Goal: Task Accomplishment & Management: Manage account settings

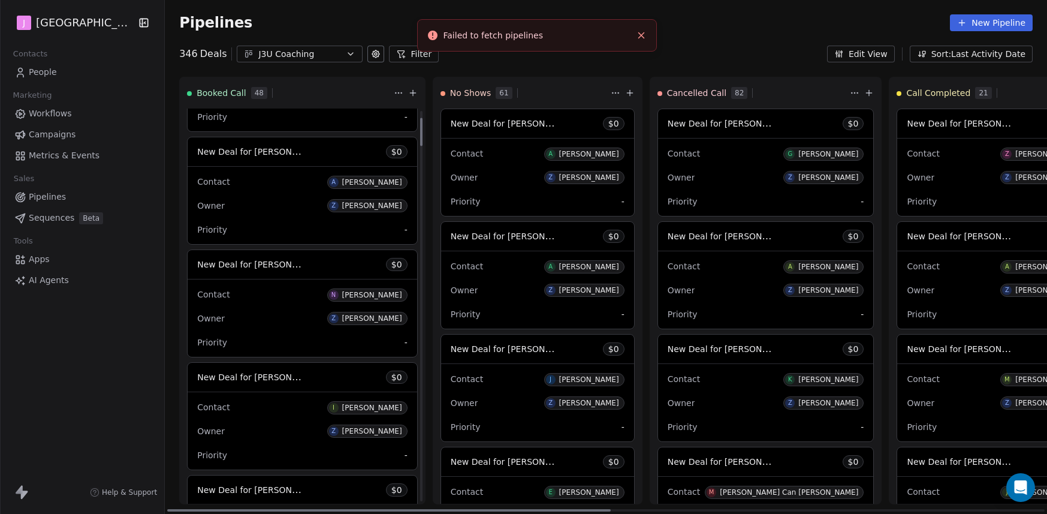
scroll to position [96, 0]
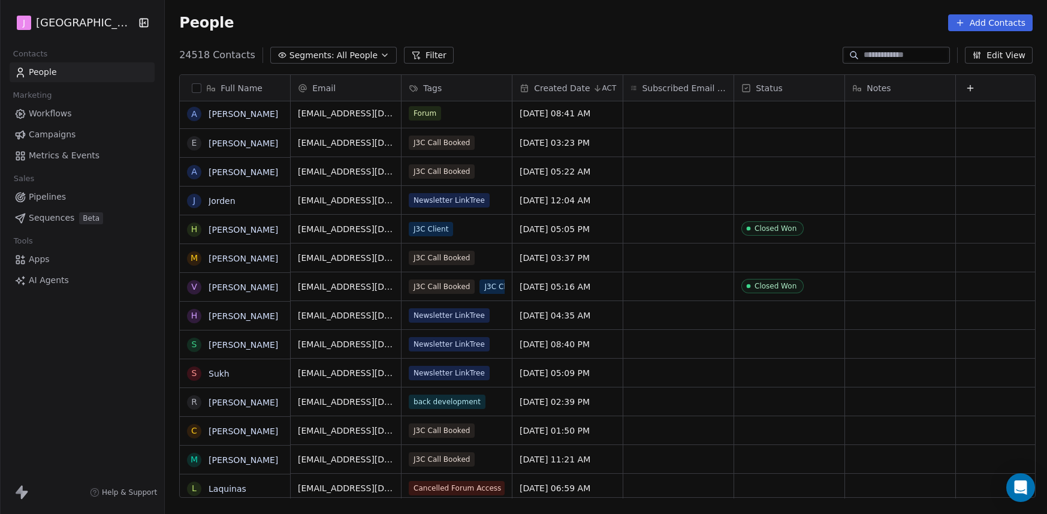
scroll to position [2, 0]
click at [58, 198] on span "Pipelines" at bounding box center [47, 197] width 37 height 13
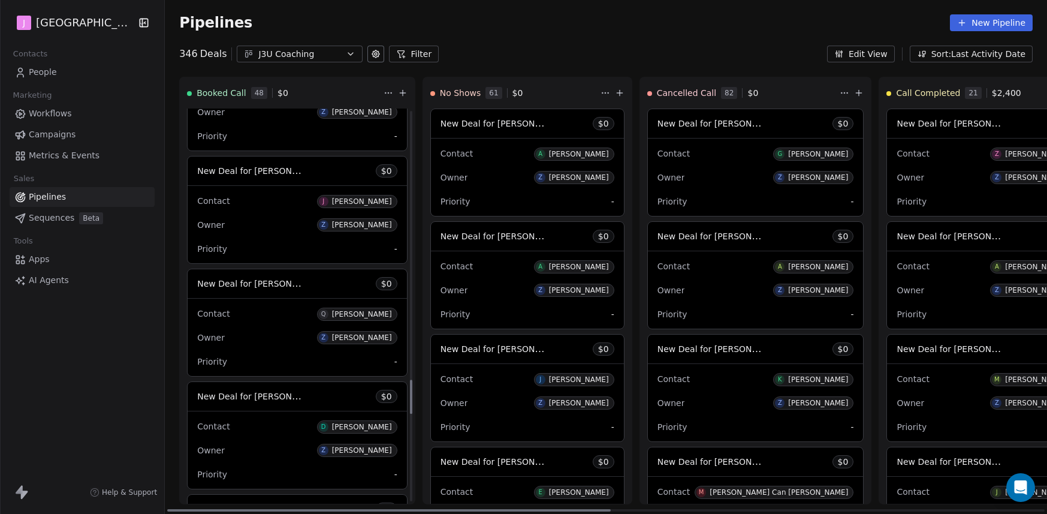
scroll to position [3226, 0]
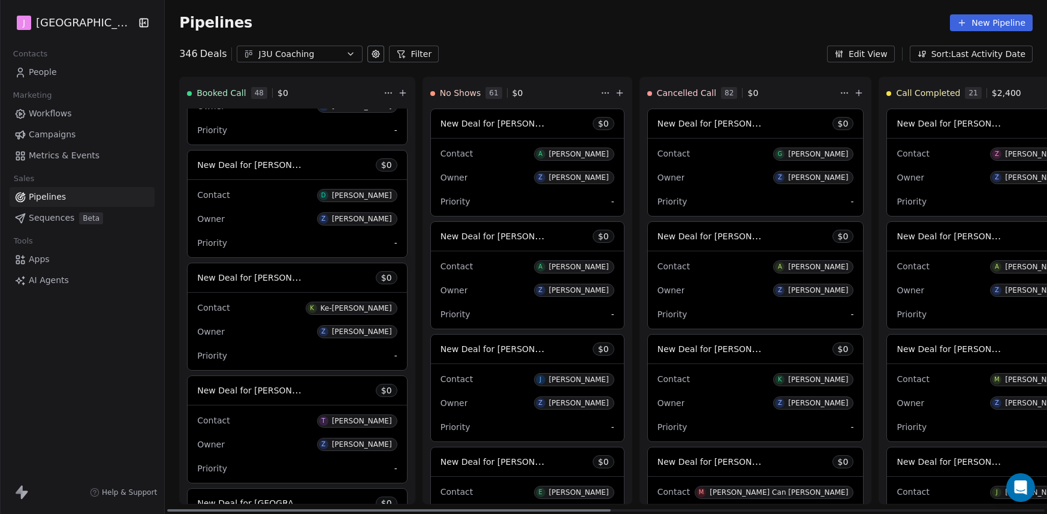
click at [279, 164] on span "New Deal for [PERSON_NAME]" at bounding box center [260, 164] width 126 height 11
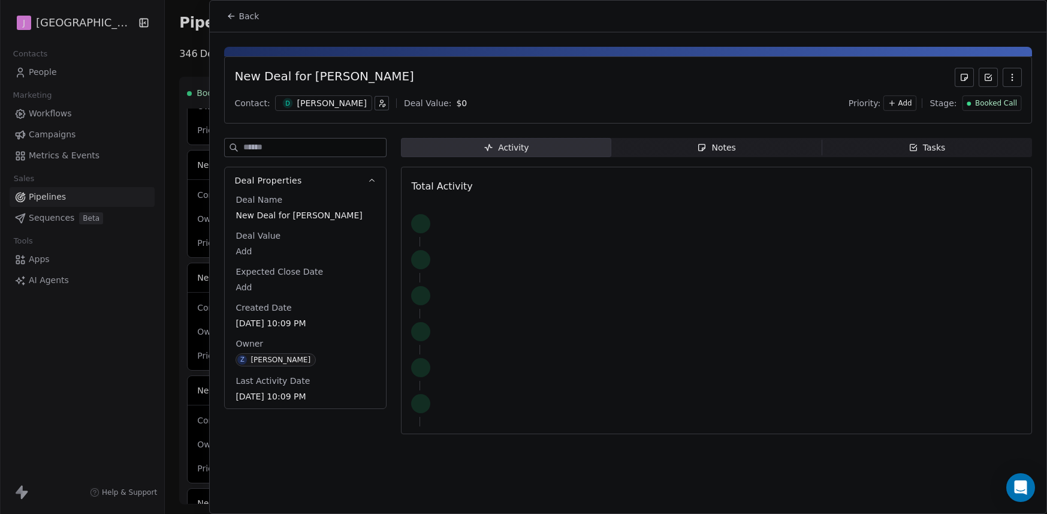
click at [982, 105] on span "Booked Call" at bounding box center [996, 103] width 42 height 10
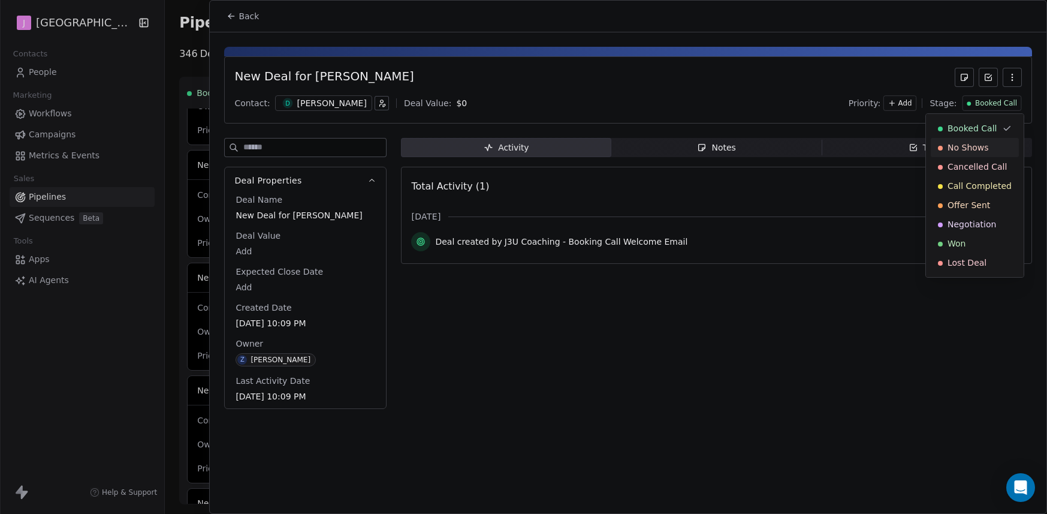
click at [973, 151] on span "No Shows" at bounding box center [967, 147] width 41 height 12
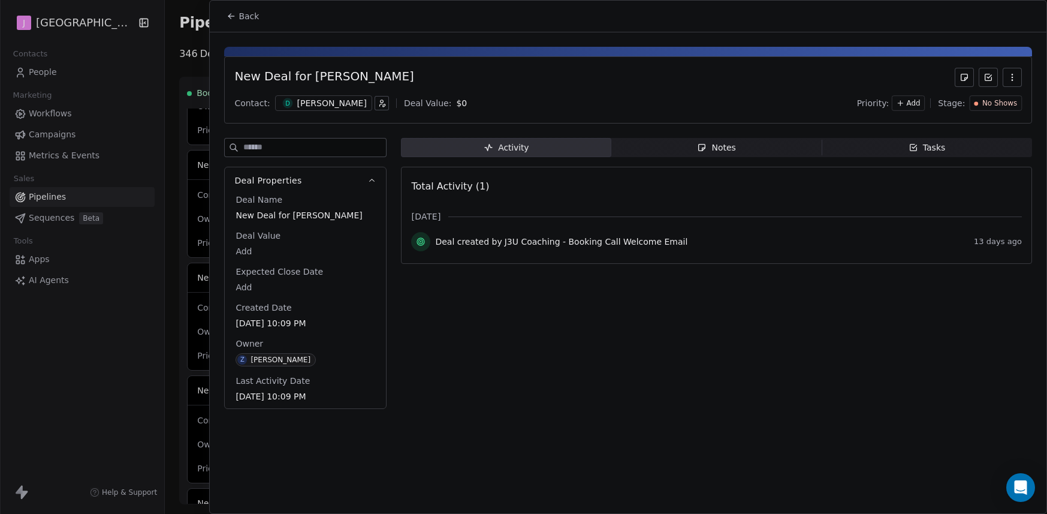
click at [243, 19] on span "Back" at bounding box center [249, 16] width 20 height 12
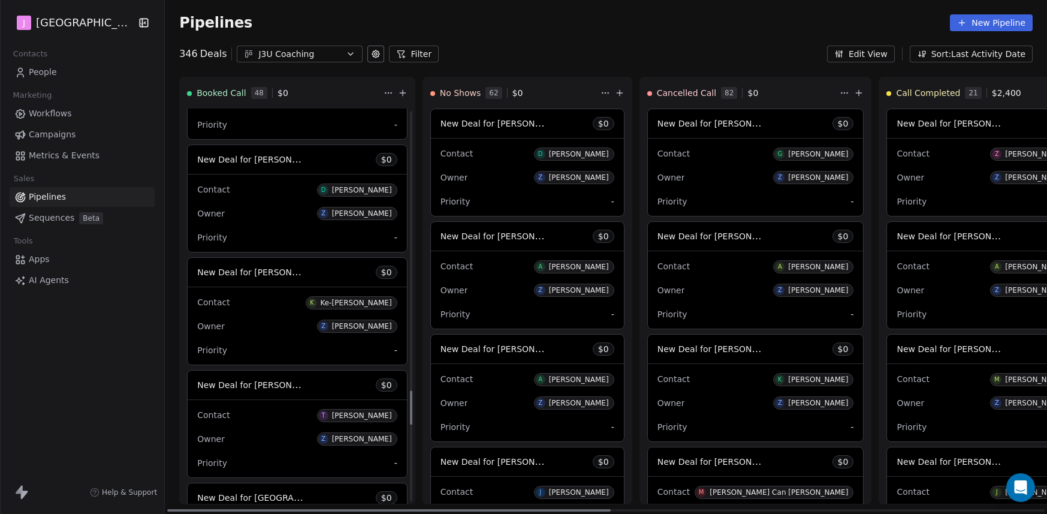
scroll to position [3244, 0]
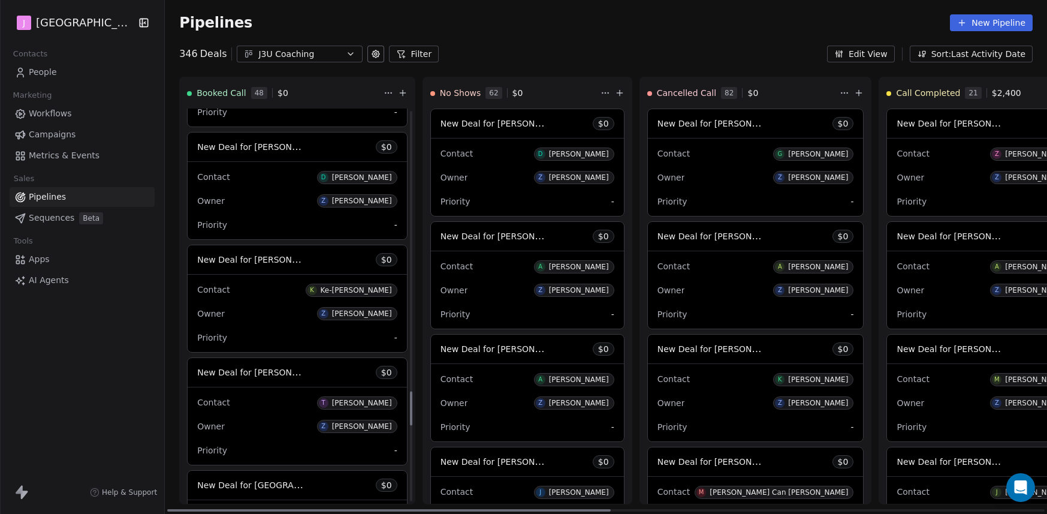
click at [277, 377] on span "New Deal for [PERSON_NAME]" at bounding box center [260, 371] width 126 height 11
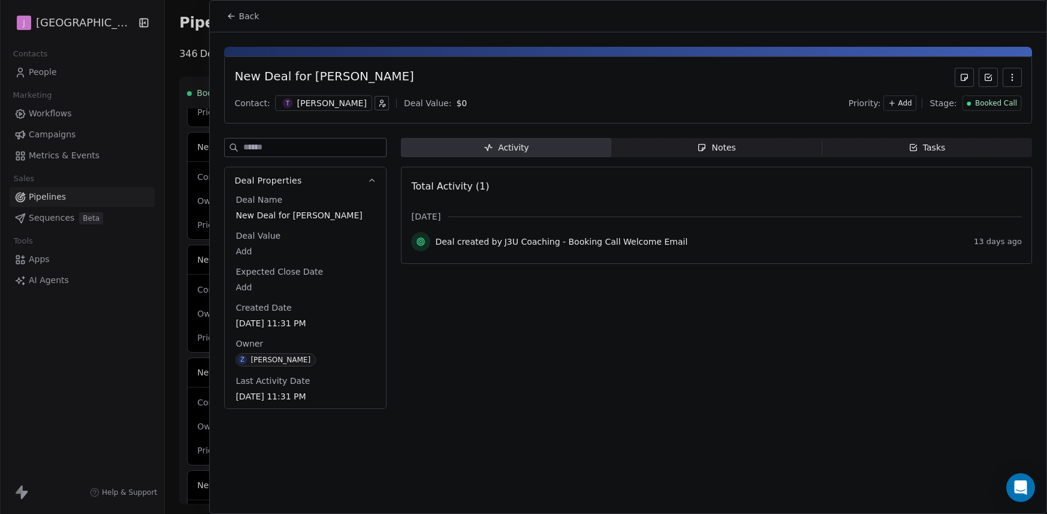
click at [980, 103] on span "Booked Call" at bounding box center [996, 103] width 42 height 10
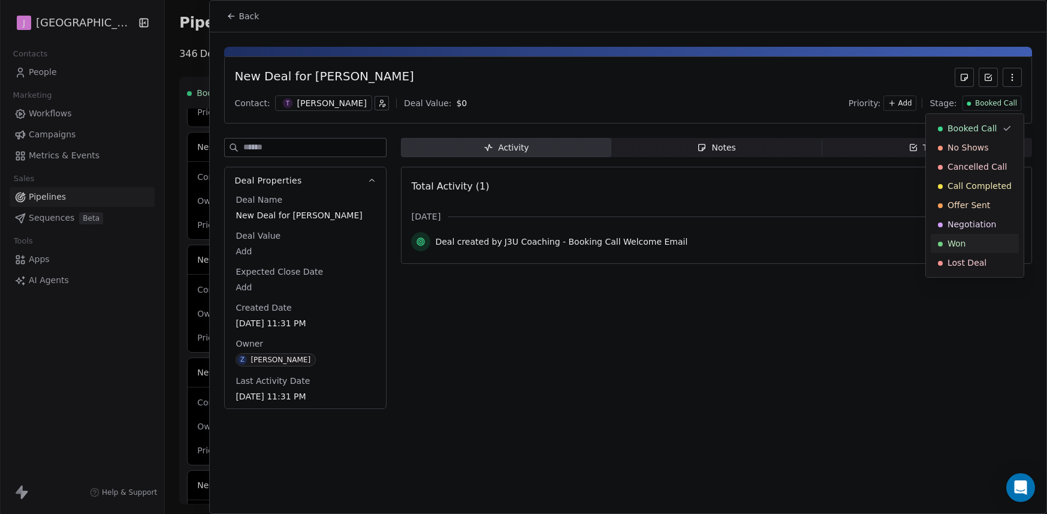
click at [958, 238] on span "Won" at bounding box center [956, 243] width 18 height 12
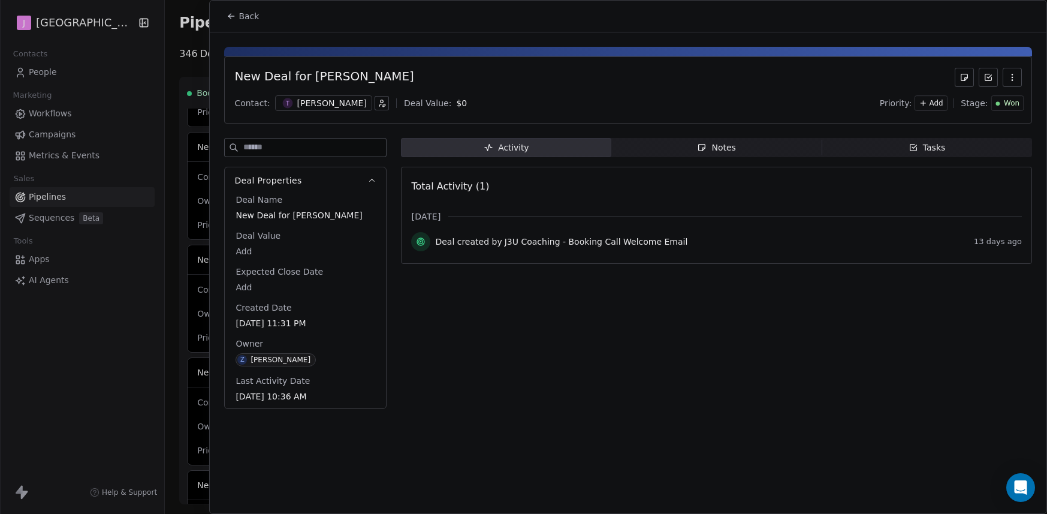
click at [246, 258] on body "J J3 University Contacts People Marketing Workflows Campaigns Metrics & Events …" at bounding box center [523, 257] width 1047 height 514
type input "*****"
click at [253, 16] on html "J J3 University Contacts People Marketing Workflows Campaigns Metrics & Events …" at bounding box center [523, 257] width 1047 height 514
click at [300, 103] on div "[PERSON_NAME]" at bounding box center [332, 103] width 70 height 12
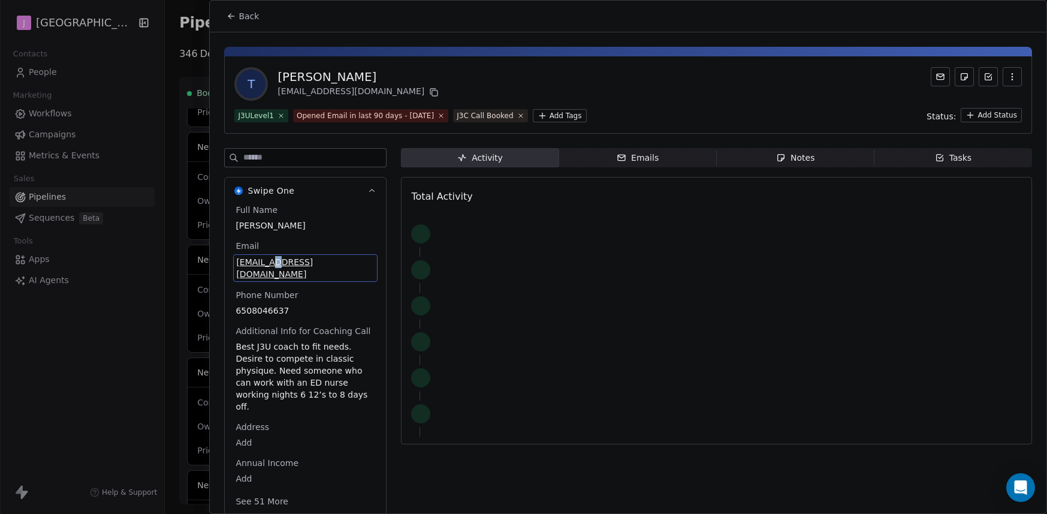
click at [230, 18] on icon at bounding box center [232, 16] width 10 height 10
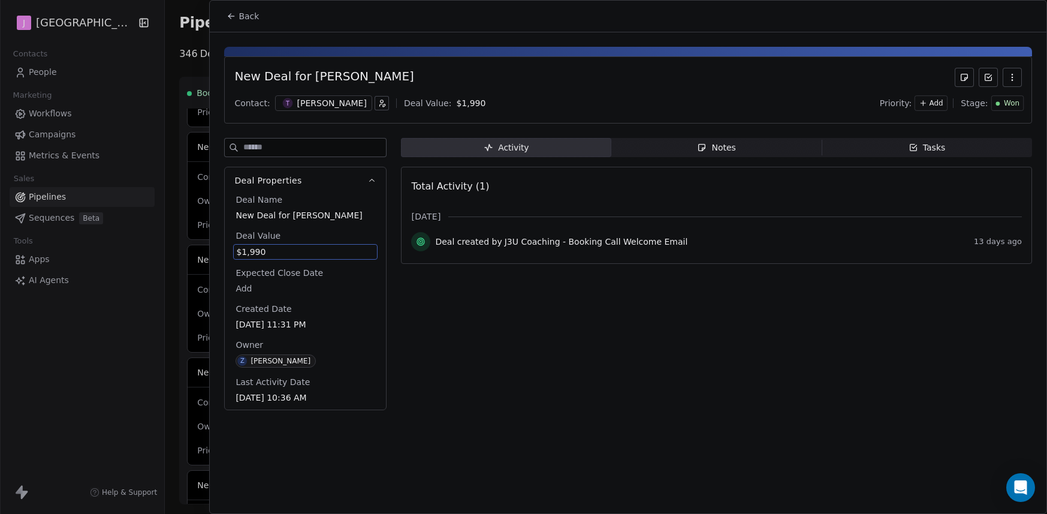
click at [49, 67] on div at bounding box center [523, 257] width 1047 height 514
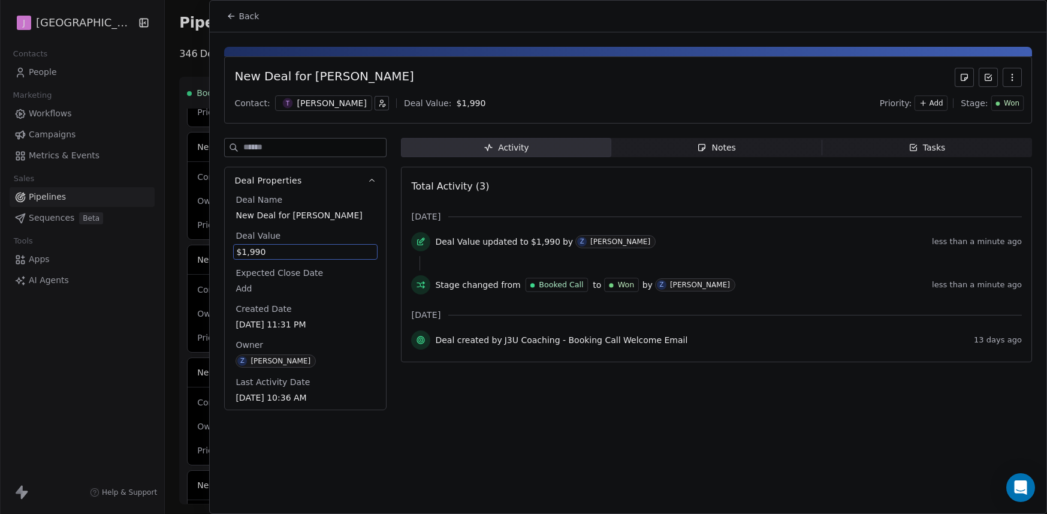
click at [49, 71] on div at bounding box center [523, 257] width 1047 height 514
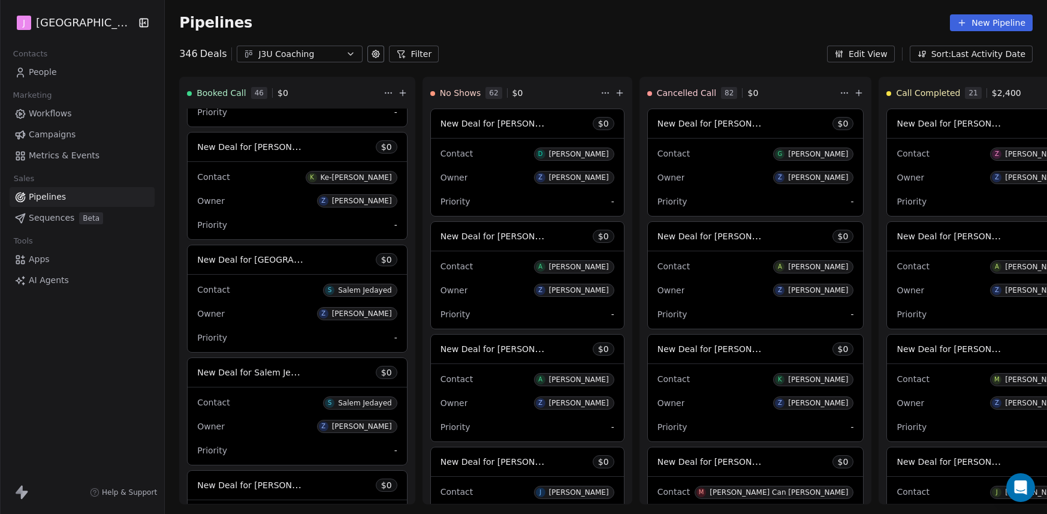
click at [49, 71] on span "People" at bounding box center [43, 72] width 28 height 13
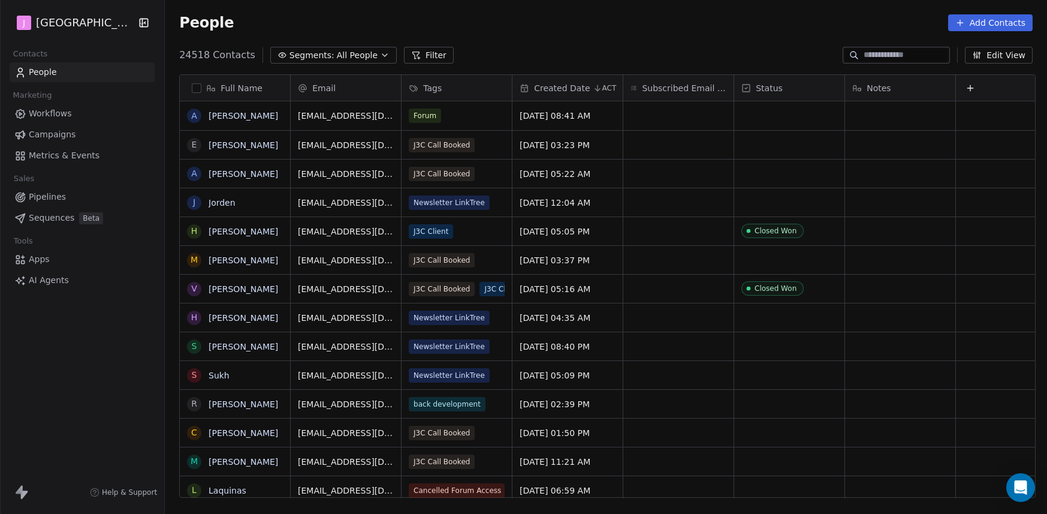
scroll to position [443, 876]
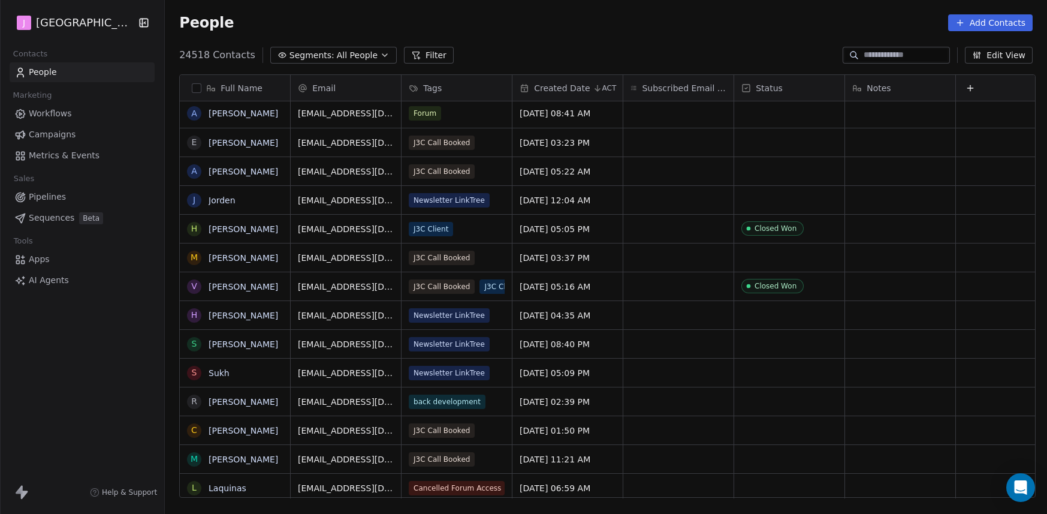
click at [891, 54] on input at bounding box center [906, 55] width 84 height 12
paste input "*"
type input "*"
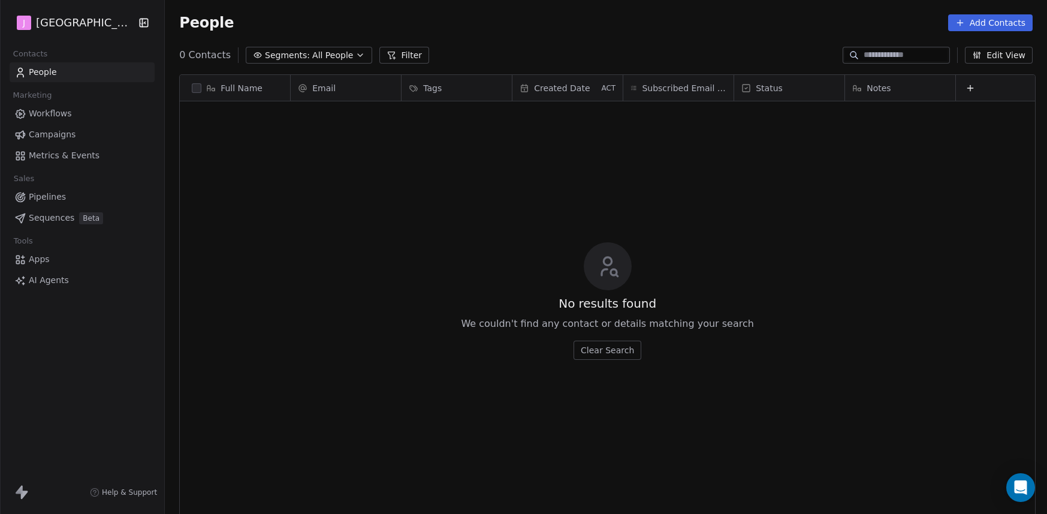
paste input "*"
paste input "**********"
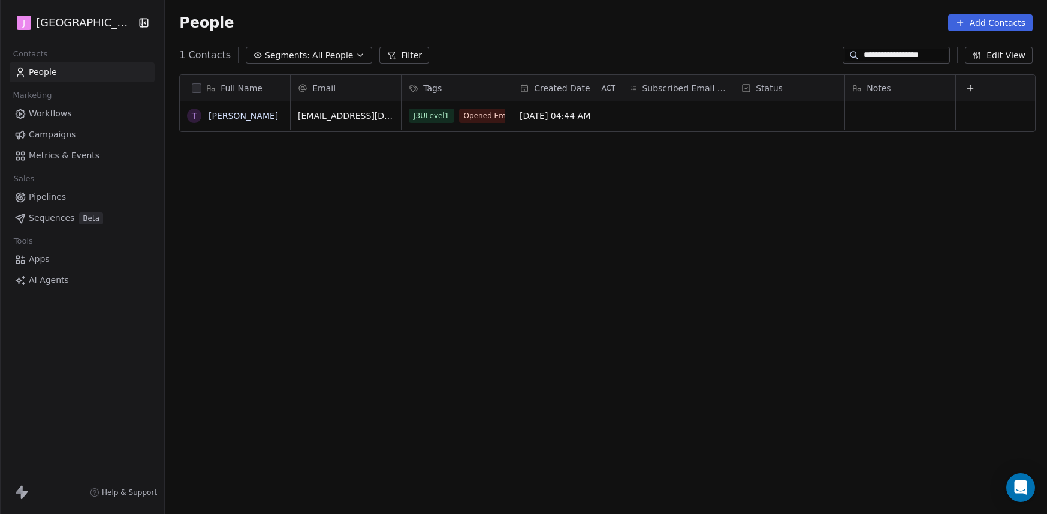
type input "**********"
click at [805, 119] on div "grid" at bounding box center [789, 115] width 110 height 29
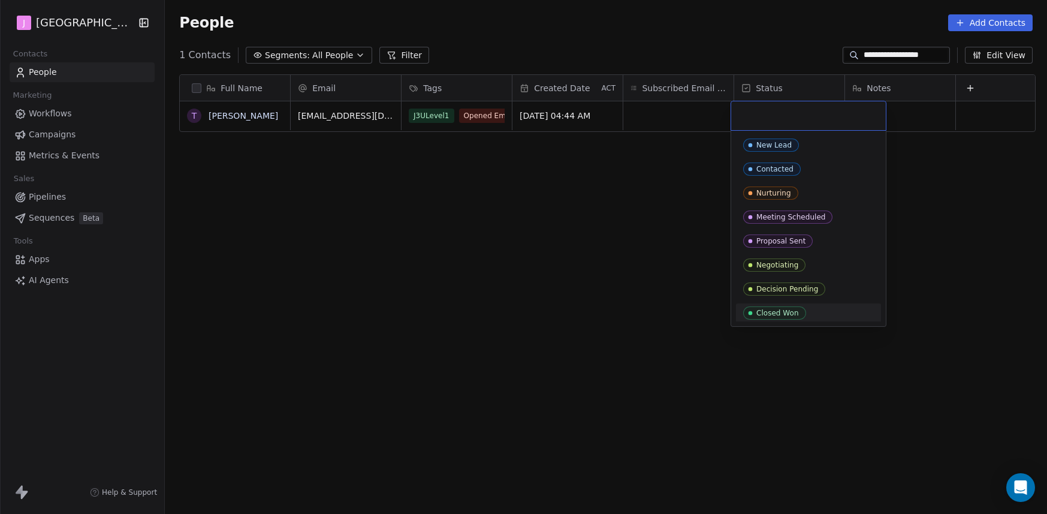
drag, startPoint x: 777, startPoint y: 315, endPoint x: 761, endPoint y: 310, distance: 16.1
click at [777, 315] on div "Closed Won" at bounding box center [777, 313] width 43 height 8
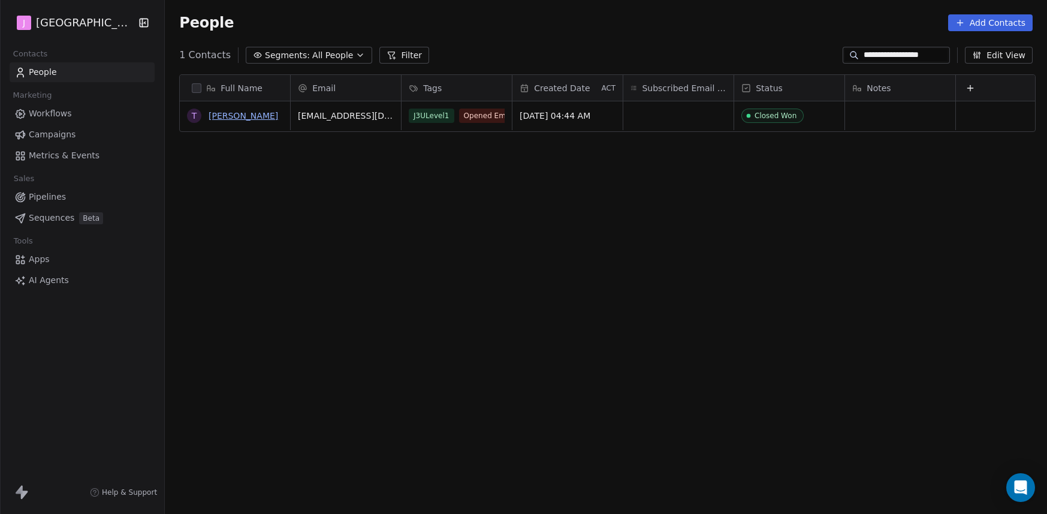
click at [246, 114] on link "[PERSON_NAME]" at bounding box center [244, 116] width 70 height 10
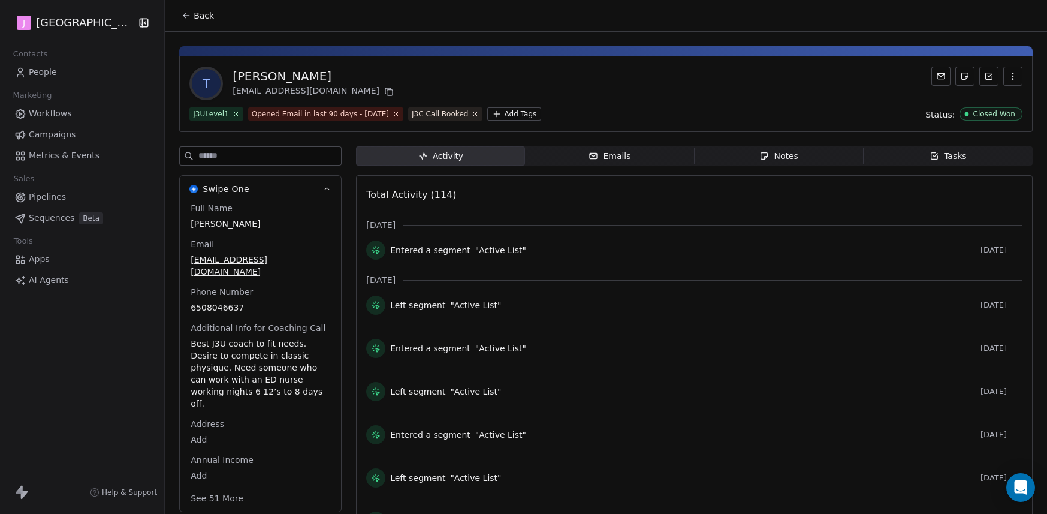
click at [215, 487] on button "See 51 More" at bounding box center [216, 498] width 67 height 22
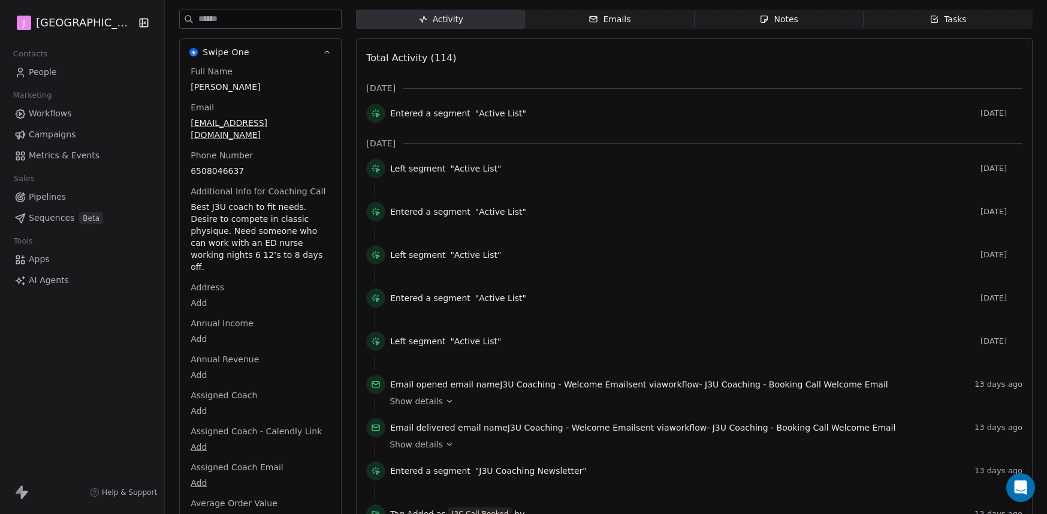
click at [198, 400] on body "J J3 University Contacts People Marketing Workflows Campaigns Metrics & Events …" at bounding box center [523, 257] width 1047 height 514
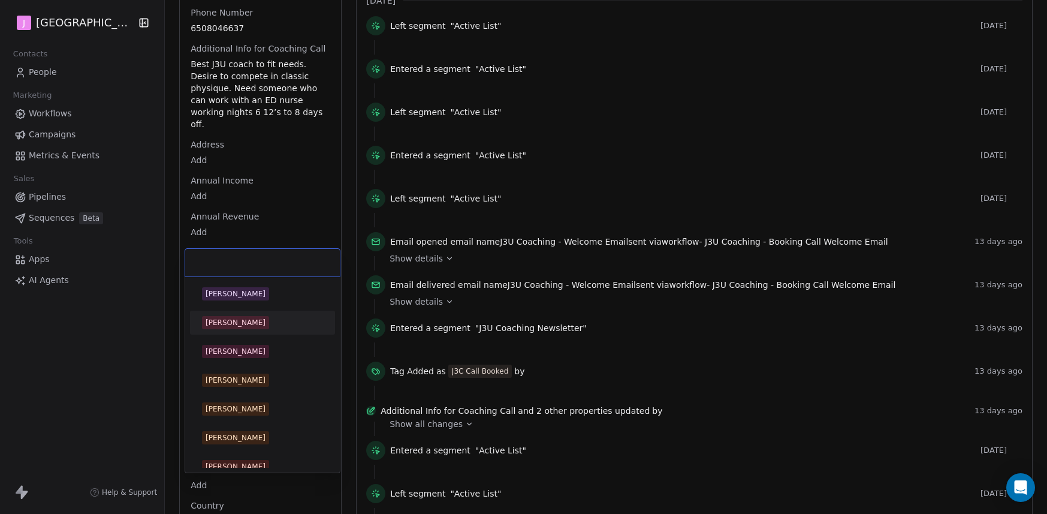
click at [249, 313] on div "[PERSON_NAME]" at bounding box center [262, 322] width 135 height 19
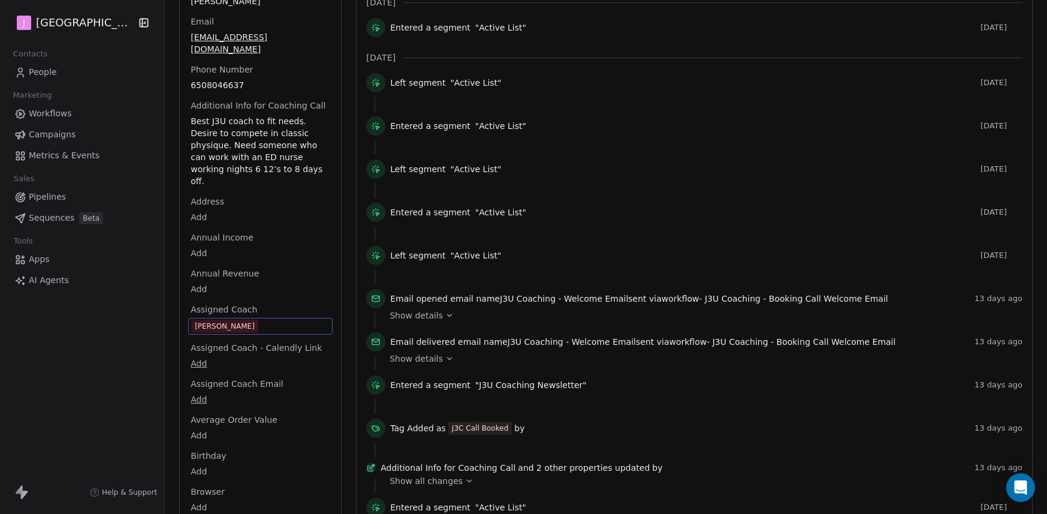
scroll to position [0, 0]
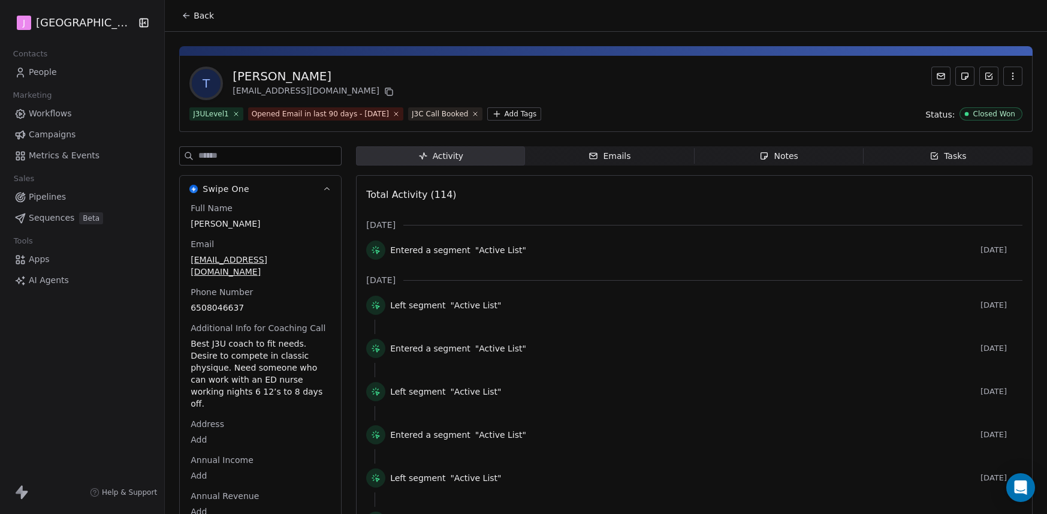
click at [197, 16] on span "Back" at bounding box center [204, 16] width 20 height 12
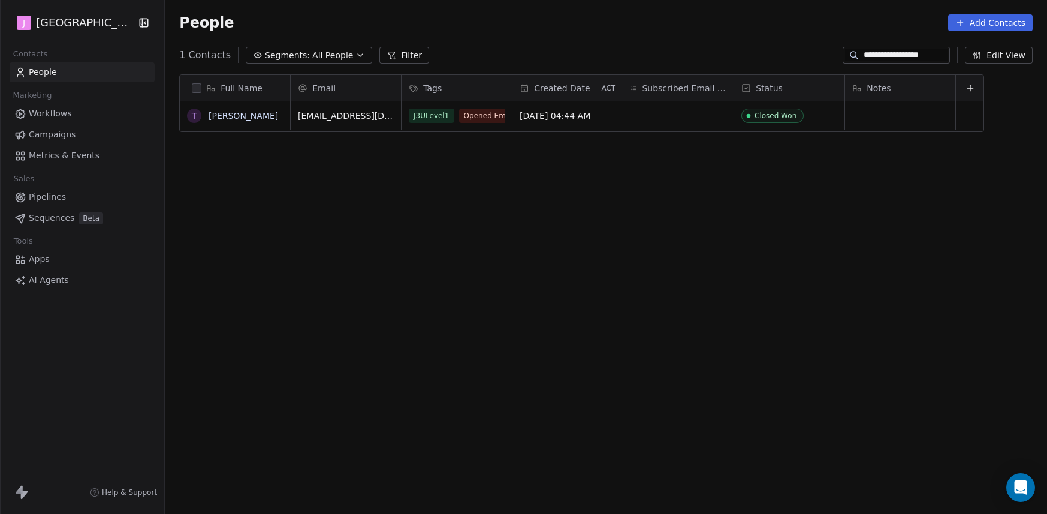
scroll to position [443, 876]
